Goal: Task Accomplishment & Management: Manage account settings

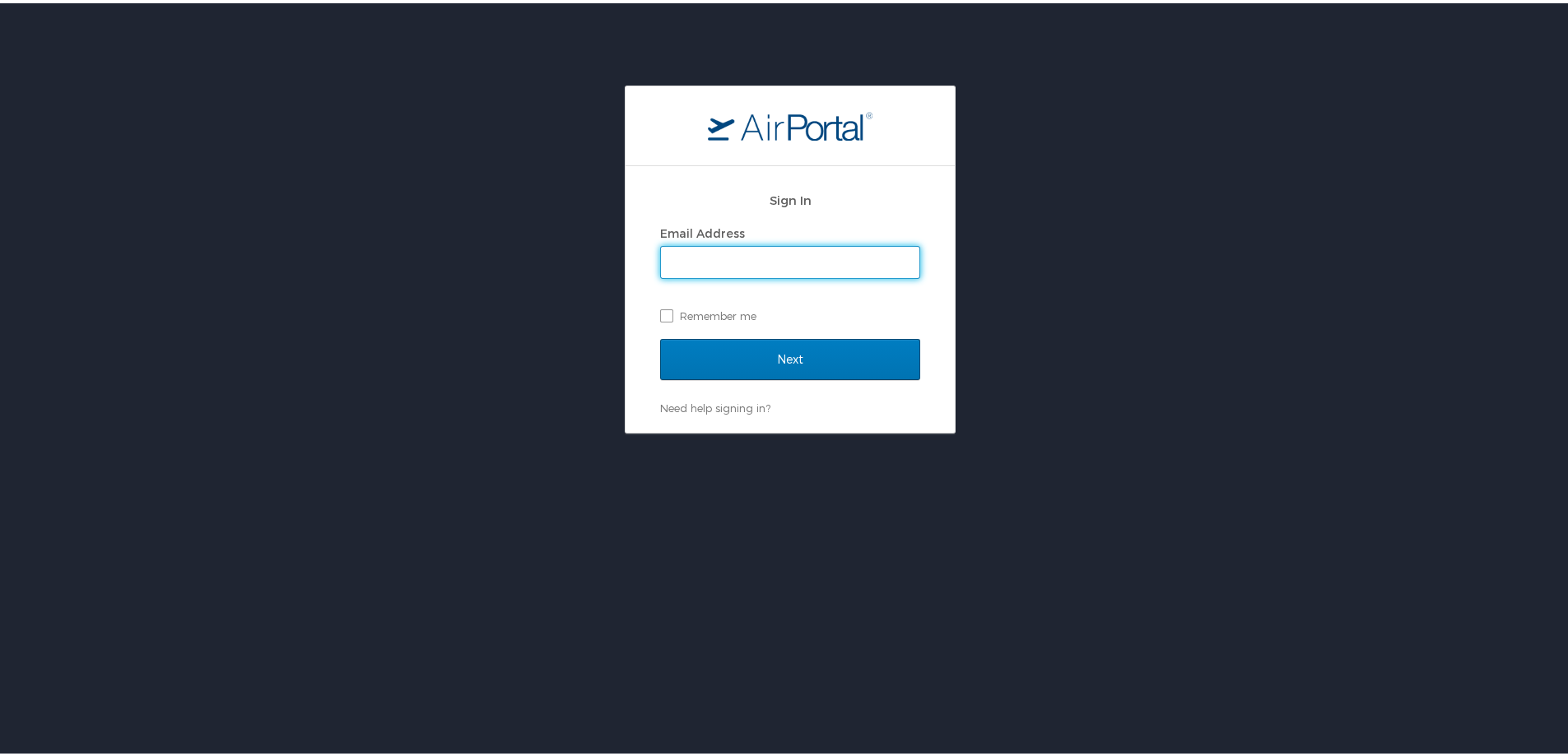
click at [708, 269] on input "Email Address" at bounding box center [790, 259] width 259 height 31
type input "smithke@gram.edu"
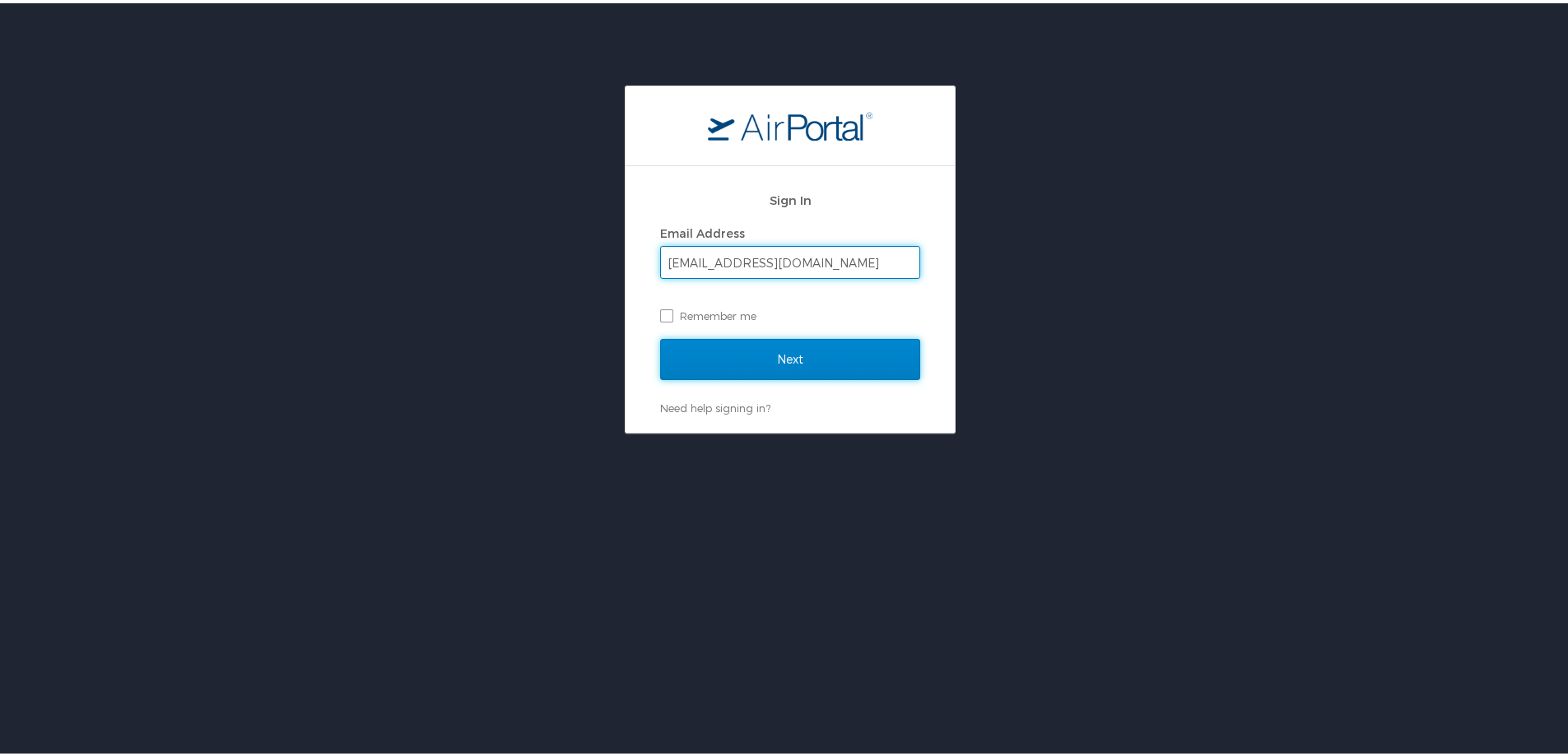
click at [724, 350] on input "Next" at bounding box center [790, 356] width 260 height 41
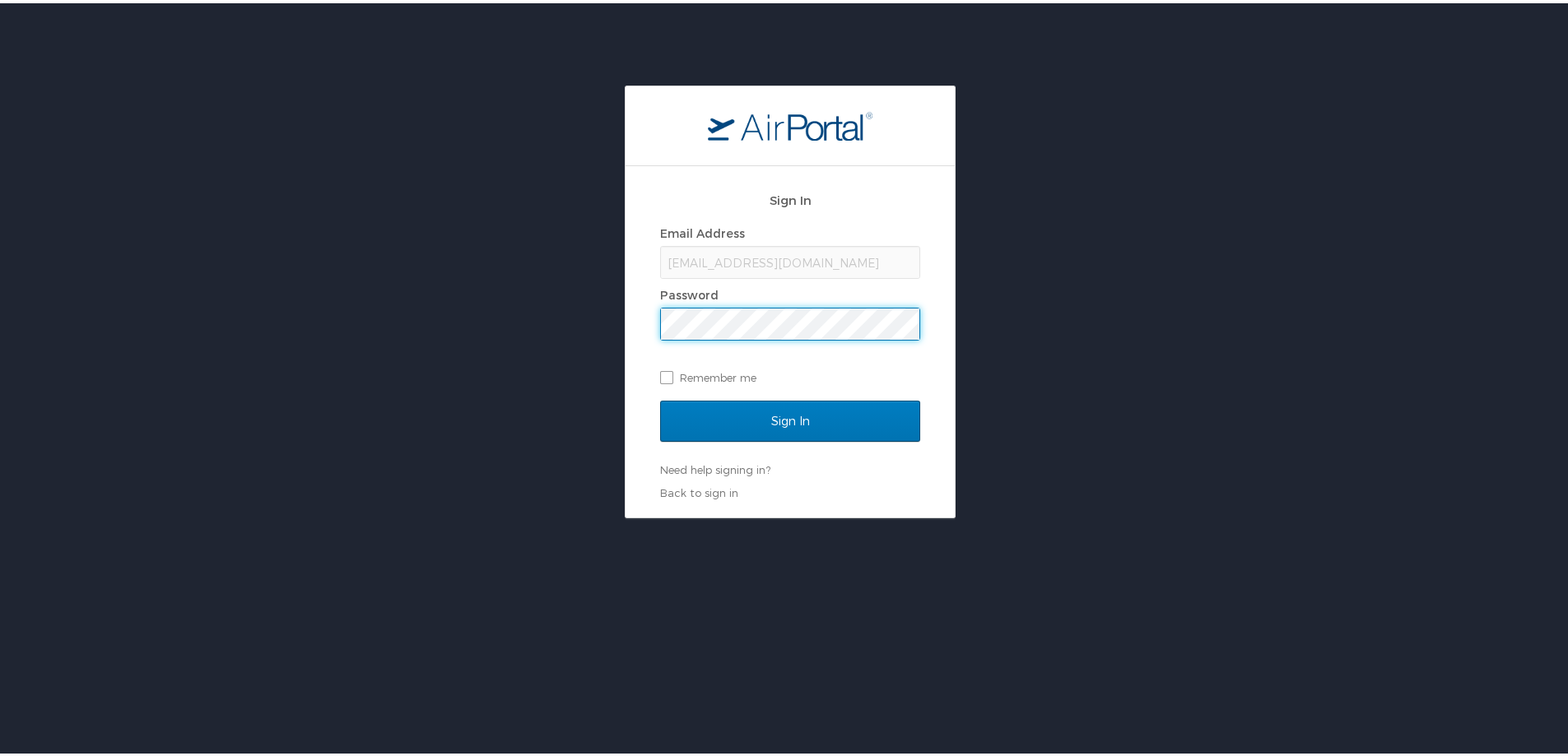
click at [660, 397] on input "Sign In" at bounding box center [790, 418] width 260 height 41
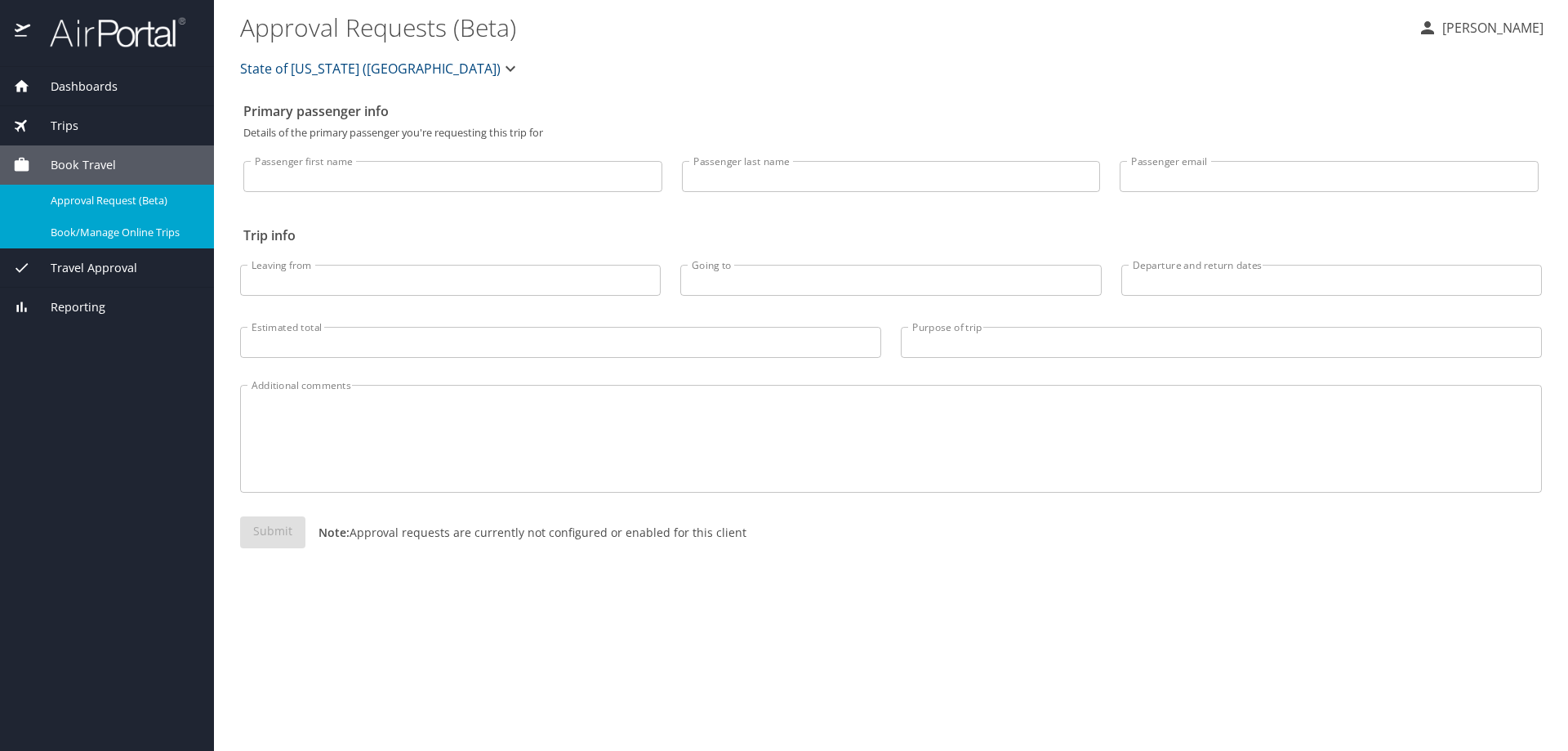
click at [150, 234] on span "Book/Manage Online Trips" at bounding box center [122, 232] width 144 height 15
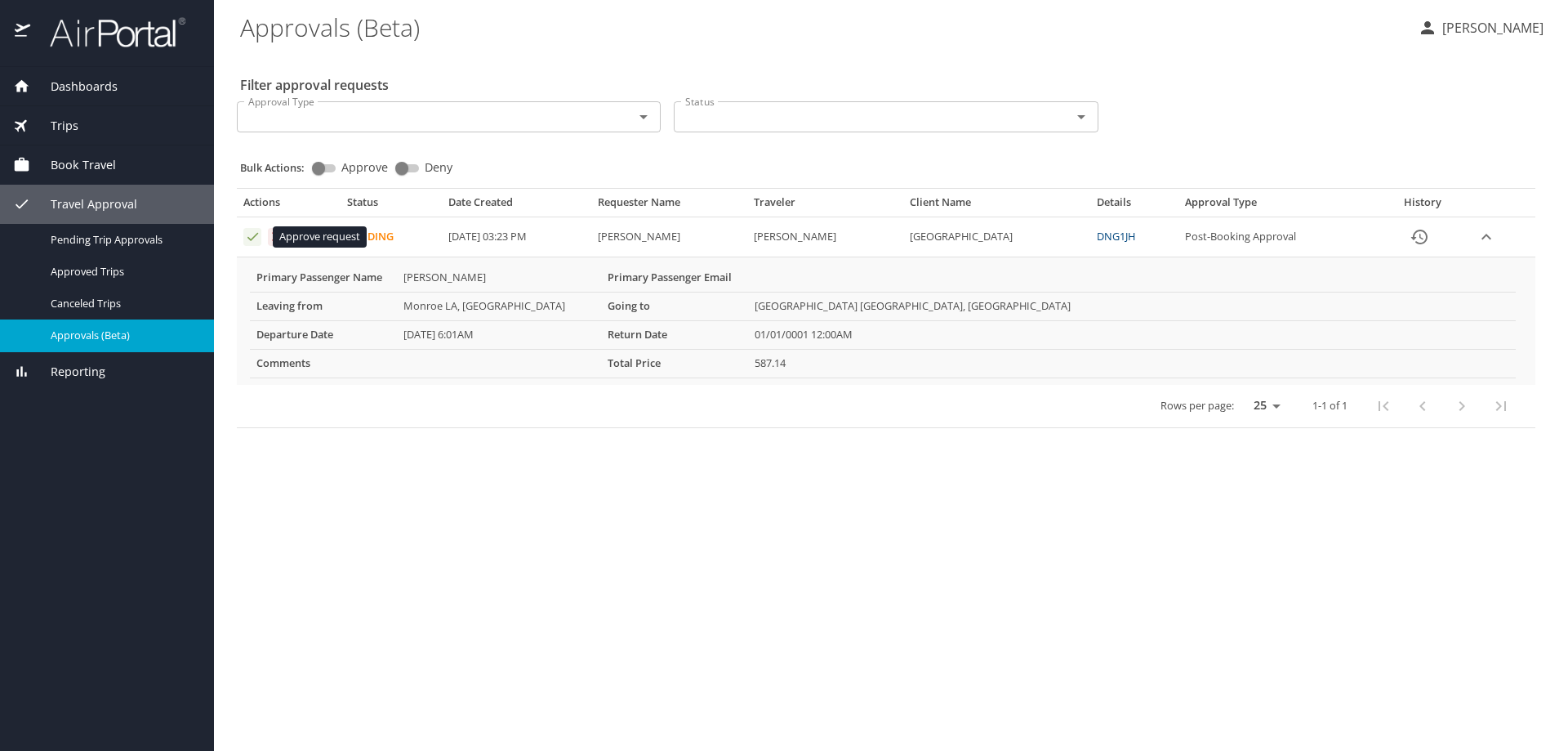
click at [247, 233] on icon "Approval table" at bounding box center [252, 236] width 15 height 15
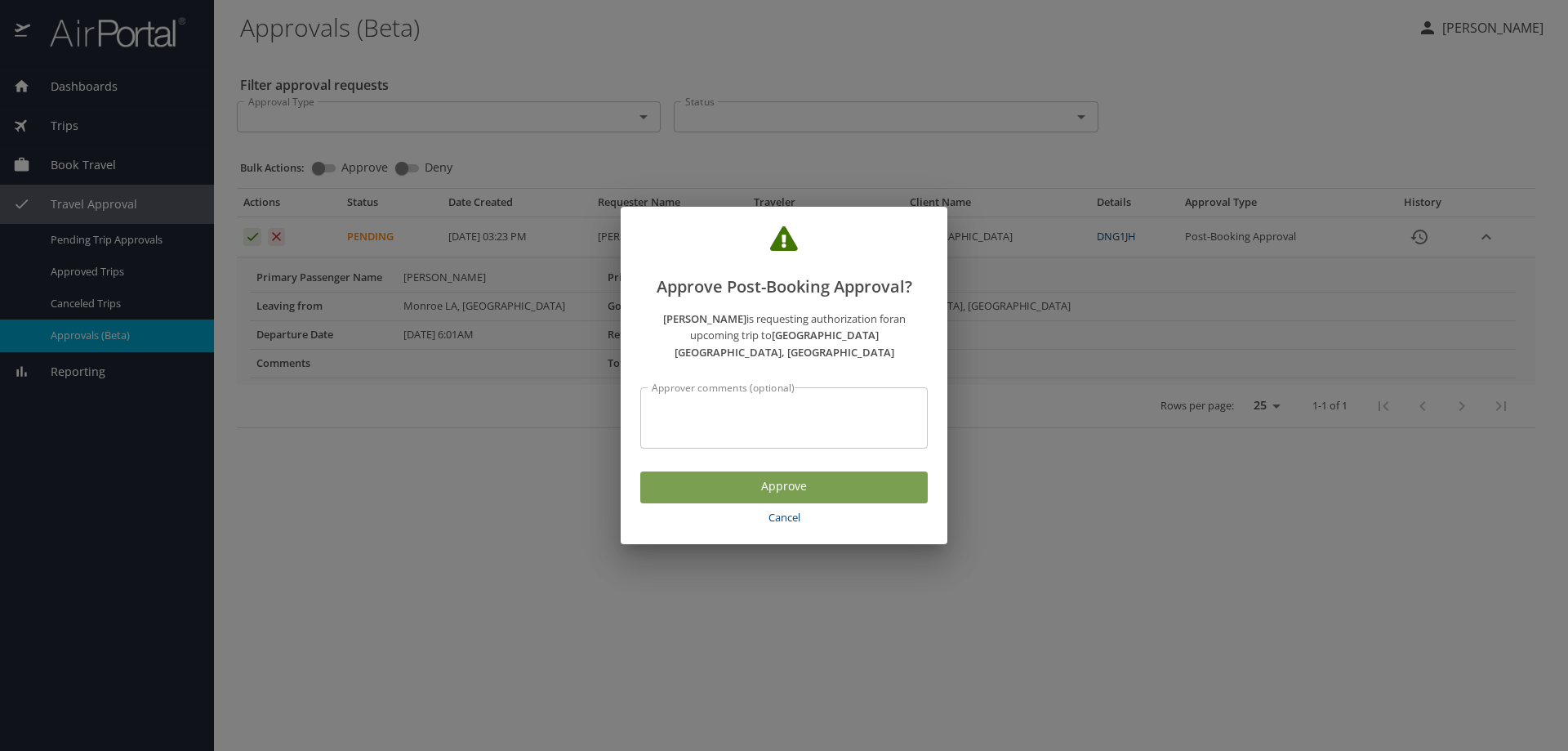
click at [721, 476] on span "Approve" at bounding box center [783, 486] width 261 height 21
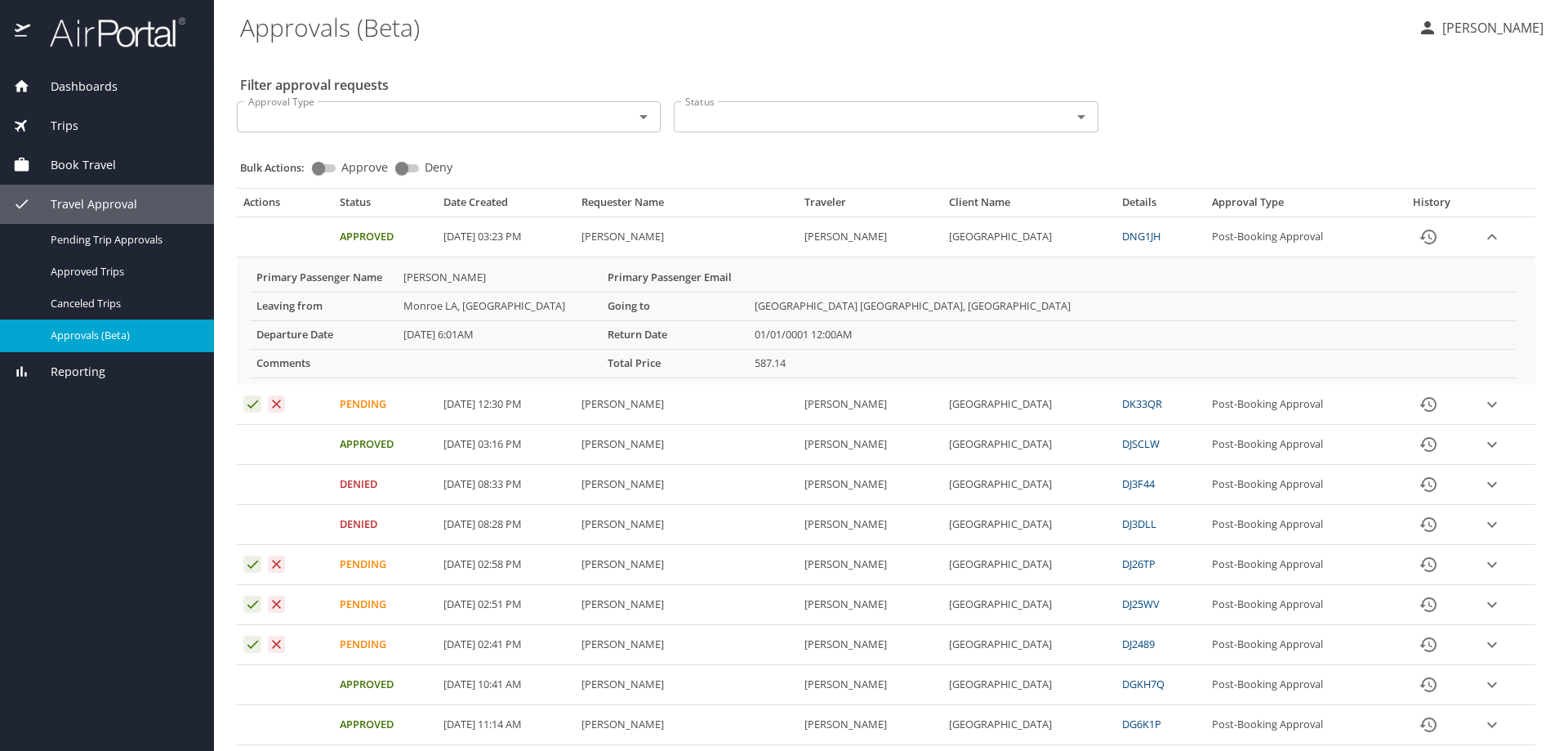
click at [1482, 485] on icon "expand row" at bounding box center [1492, 484] width 20 height 20
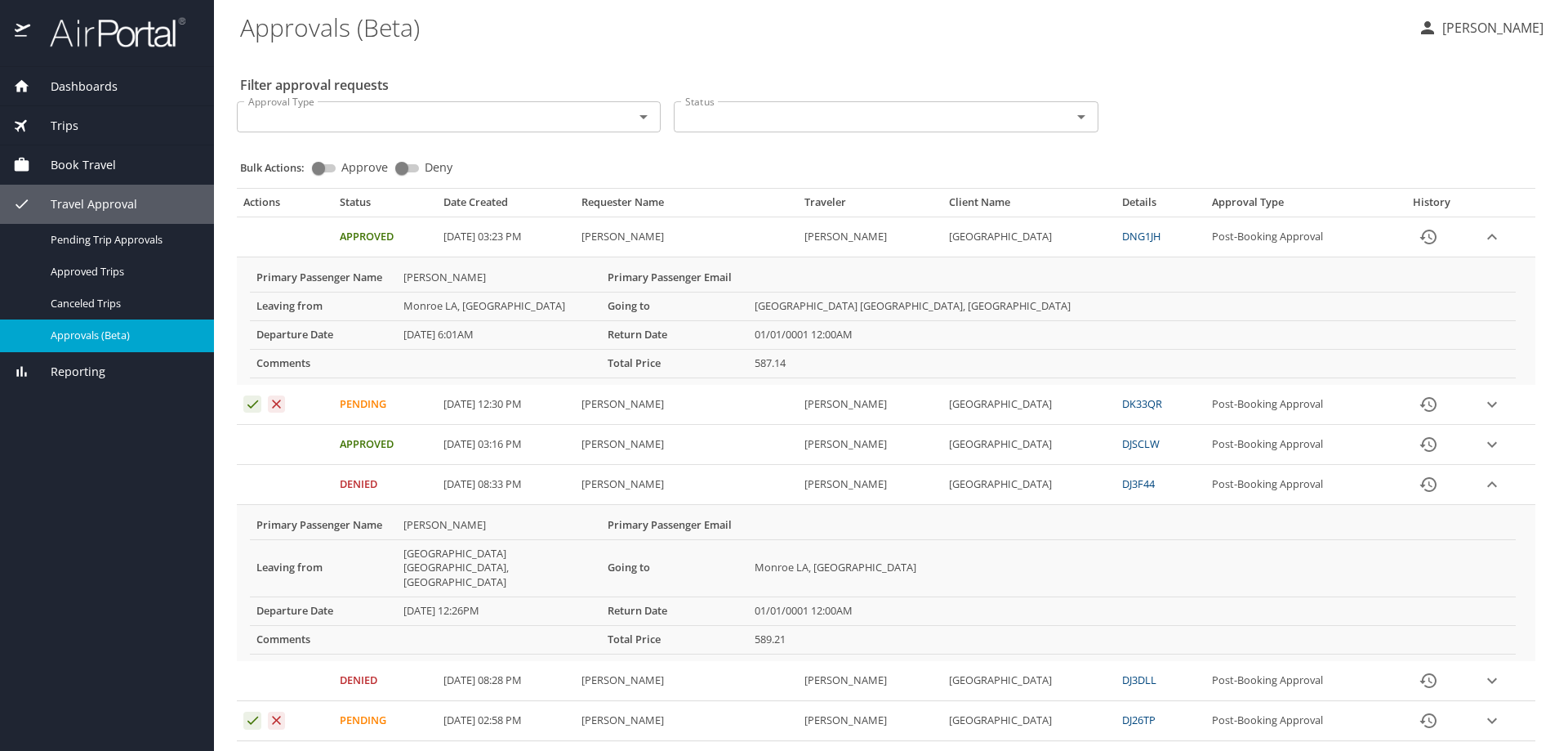
scroll to position [81, 0]
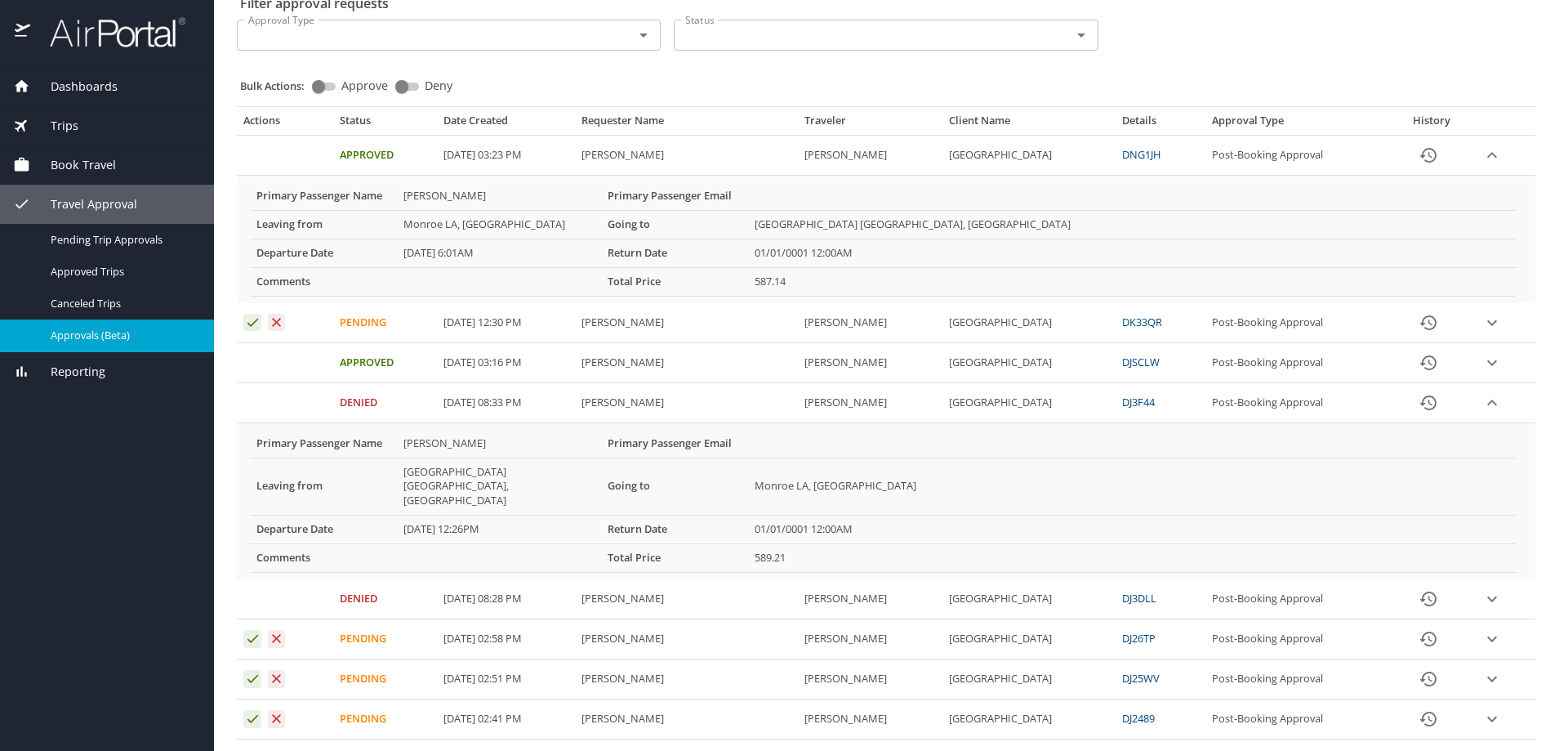
click at [1482, 589] on icon "expand row" at bounding box center [1492, 599] width 20 height 20
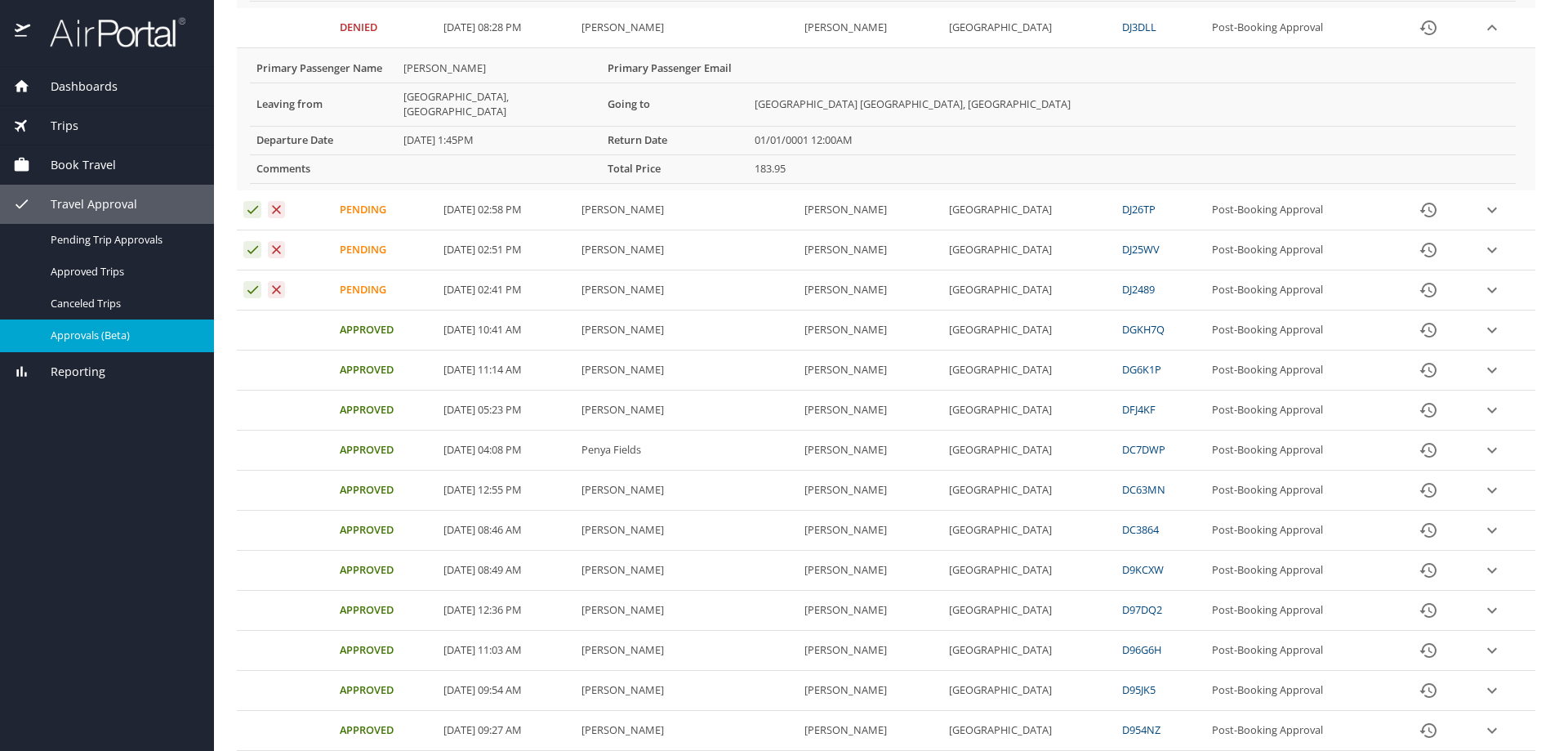
scroll to position [653, 0]
click at [1482, 640] on icon "expand row" at bounding box center [1492, 649] width 20 height 20
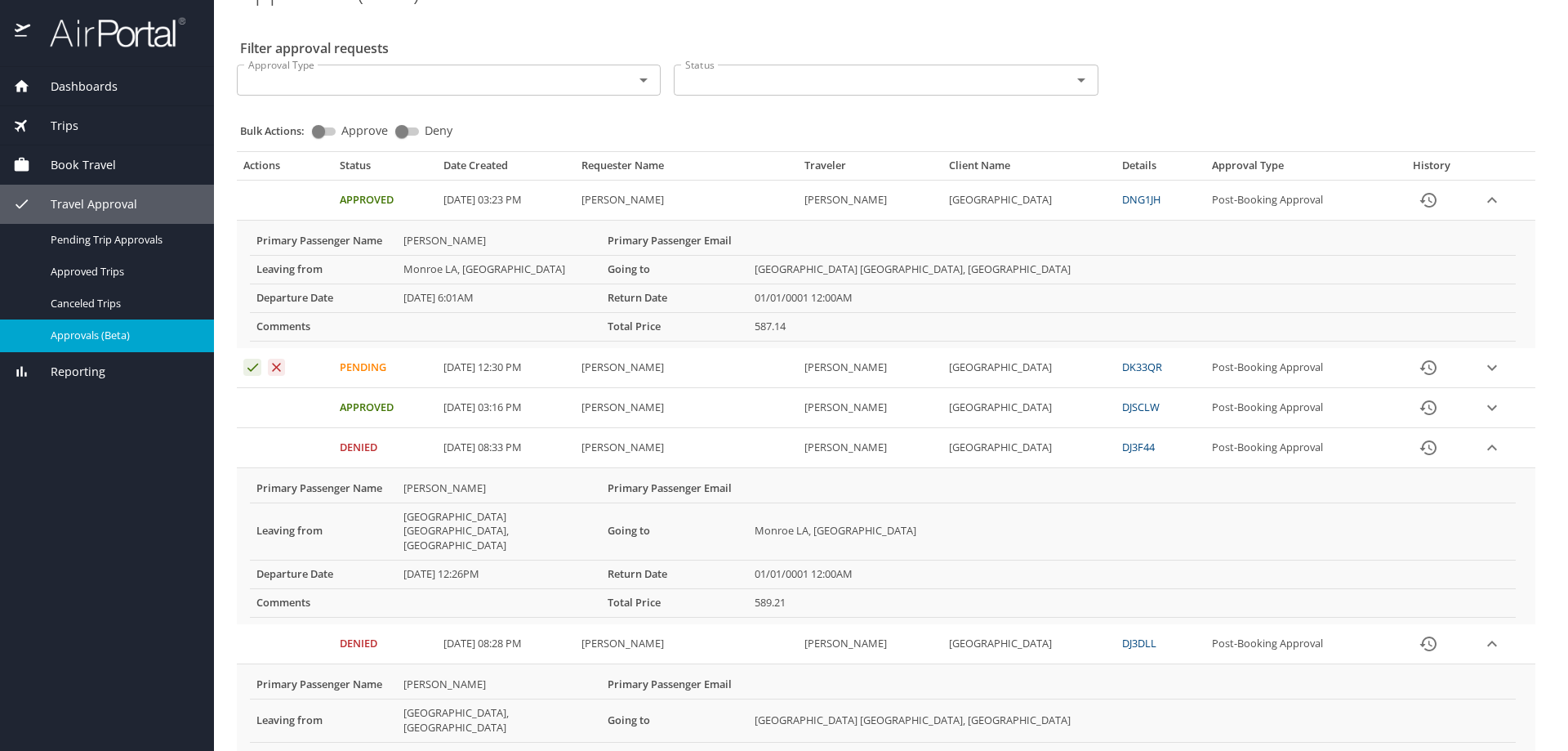
scroll to position [0, 0]
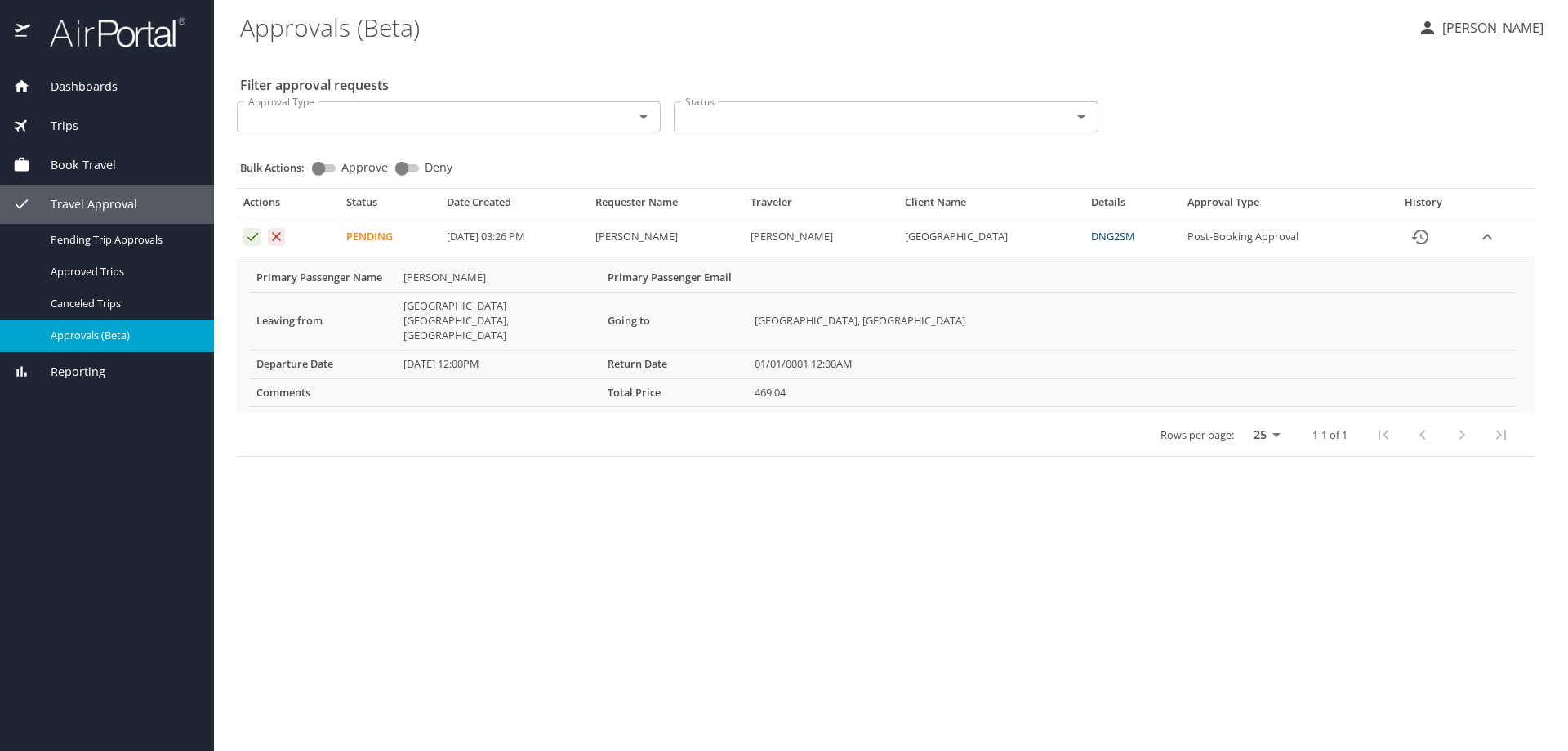
click at [245, 236] on icon "Approval table" at bounding box center [252, 236] width 15 height 15
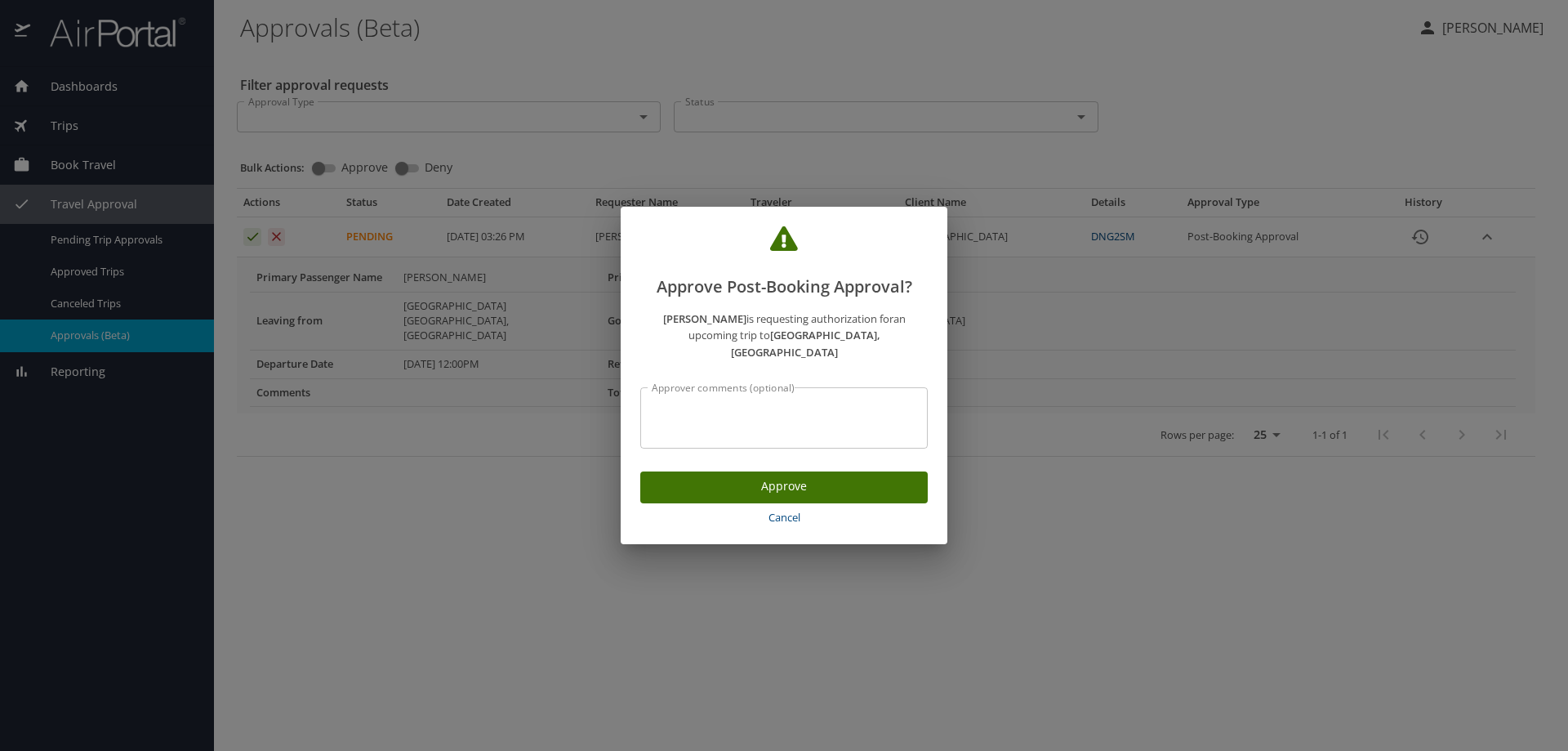
click at [710, 476] on span "Approve" at bounding box center [783, 486] width 261 height 21
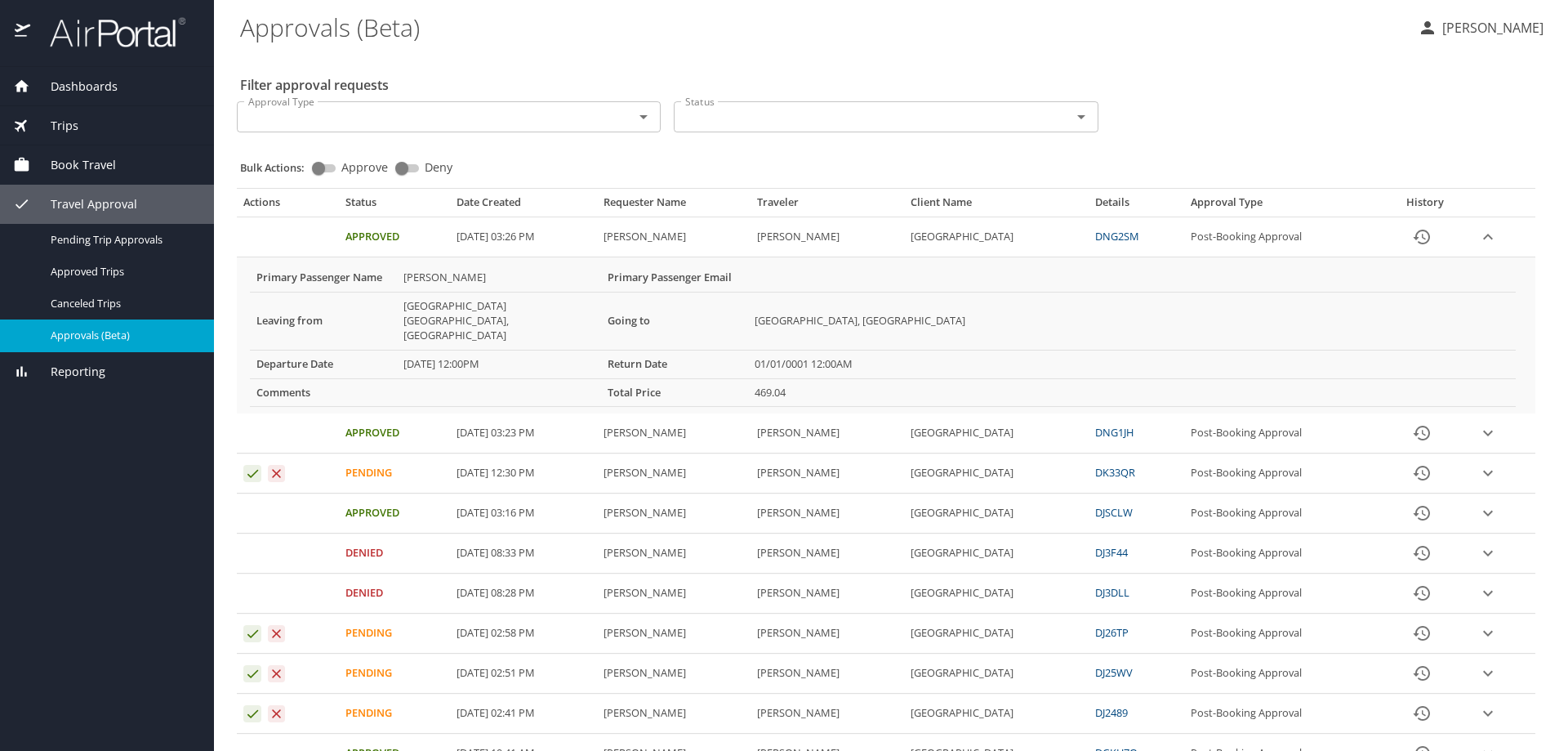
click at [105, 168] on span "Book Travel" at bounding box center [73, 164] width 86 height 18
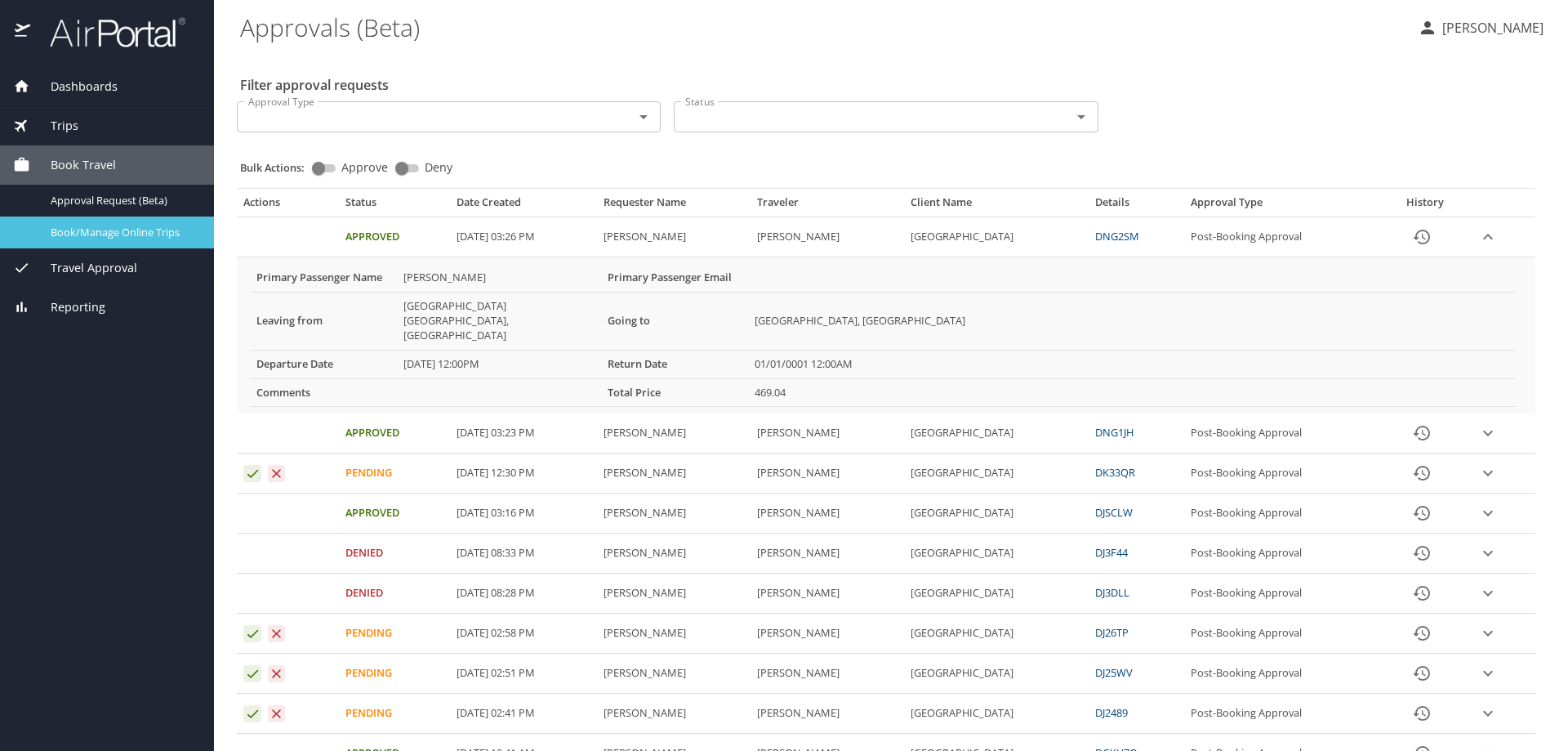
click at [107, 231] on span "Book/Manage Online Trips" at bounding box center [122, 232] width 144 height 15
